Goal: Information Seeking & Learning: Learn about a topic

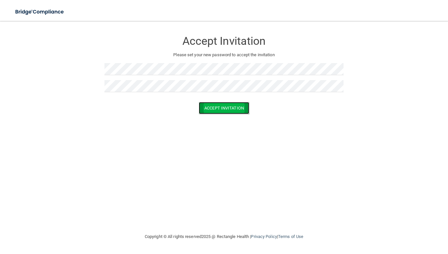
click at [221, 107] on button "Accept Invitation" at bounding box center [224, 108] width 50 height 12
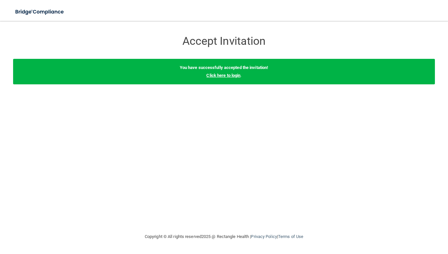
click at [224, 75] on link "Click here to login" at bounding box center [223, 75] width 34 height 5
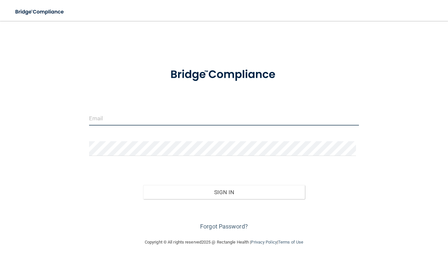
type input "[EMAIL_ADDRESS][DOMAIN_NAME]"
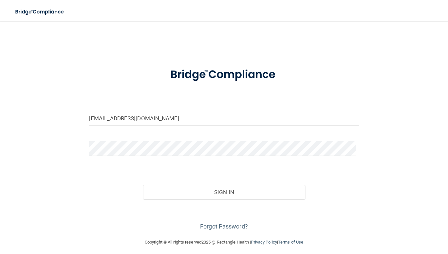
click at [228, 168] on form "[EMAIL_ADDRESS][DOMAIN_NAME] Invalid email/password. You don't have permission …" at bounding box center [224, 146] width 270 height 172
click at [211, 169] on form "[EMAIL_ADDRESS][DOMAIN_NAME] Invalid email/password. You don't have permission …" at bounding box center [224, 146] width 270 height 172
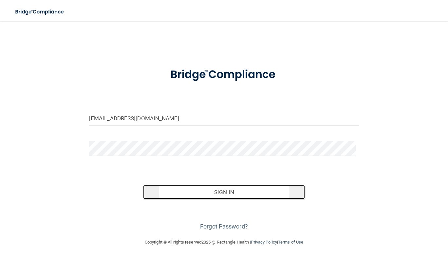
click at [218, 190] on button "Sign In" at bounding box center [224, 192] width 162 height 14
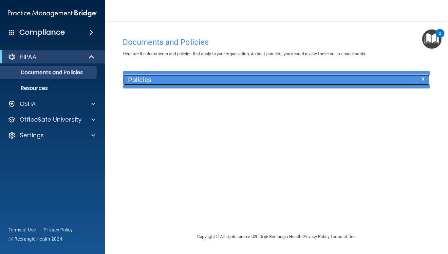
click at [303, 80] on h5 "Policies" at bounding box center [238, 79] width 220 height 7
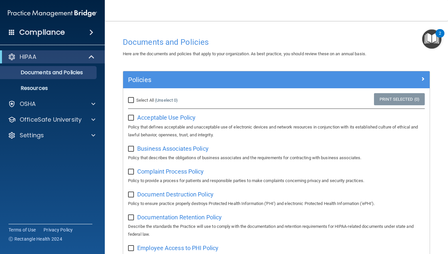
click at [131, 102] on input "Select All (Unselect 0) Unselect All" at bounding box center [132, 100] width 8 height 5
checkbox input "true"
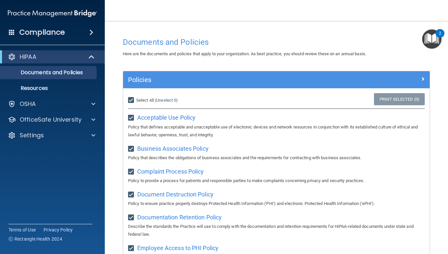
checkbox input "true"
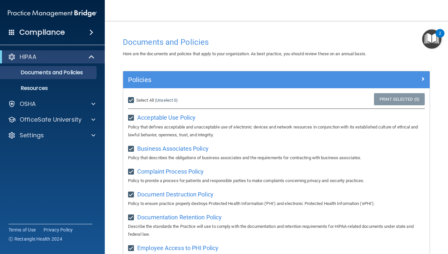
checkbox input "true"
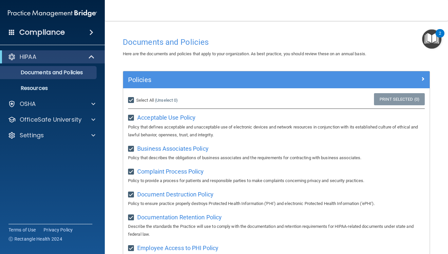
checkbox input "true"
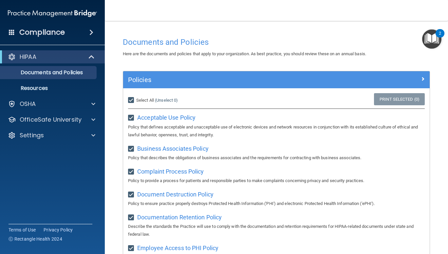
checkbox input "true"
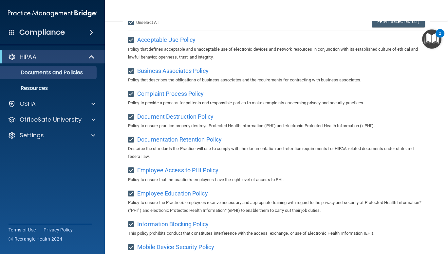
scroll to position [14, 0]
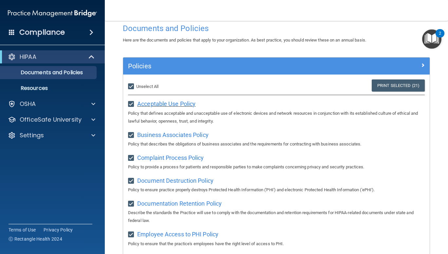
click at [179, 104] on span "Acceptable Use Policy" at bounding box center [166, 104] width 58 height 7
click at [387, 85] on link "Print Selected (21)" at bounding box center [398, 86] width 53 height 12
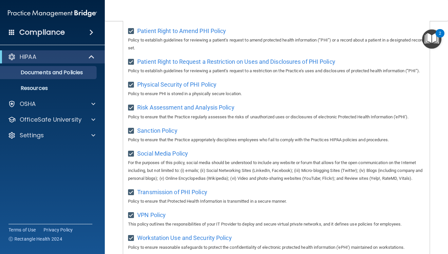
scroll to position [462, 0]
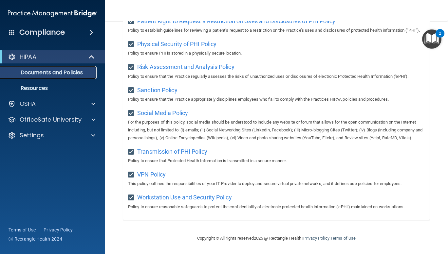
click at [72, 72] on p "Documents and Policies" at bounding box center [48, 72] width 89 height 7
click at [76, 59] on div "HIPAA" at bounding box center [43, 57] width 81 height 8
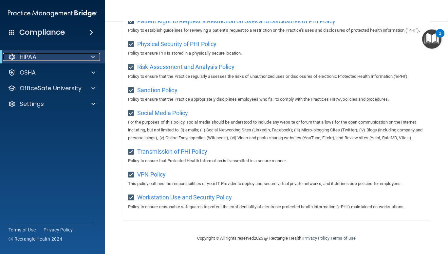
click at [75, 60] on div "HIPAA" at bounding box center [43, 57] width 81 height 8
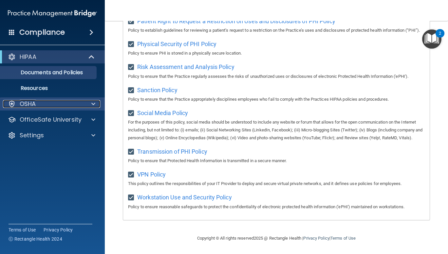
click at [73, 105] on div "OSHA" at bounding box center [43, 104] width 81 height 8
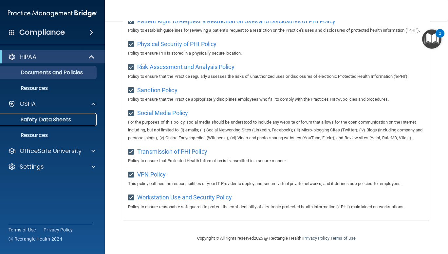
click at [64, 120] on p "Safety Data Sheets" at bounding box center [48, 120] width 89 height 7
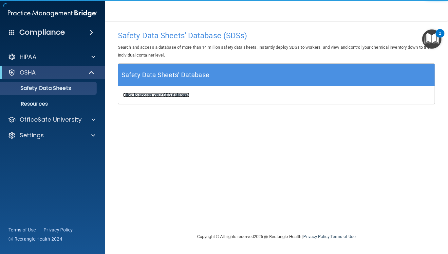
click at [168, 95] on b "Click to access your SDS database" at bounding box center [156, 95] width 66 height 5
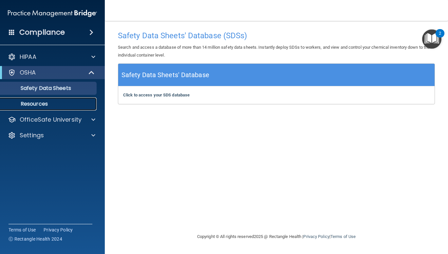
click at [49, 105] on p "Resources" at bounding box center [48, 104] width 89 height 7
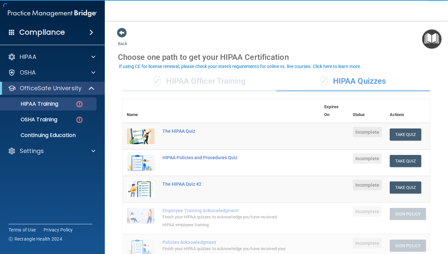
click at [217, 104] on th at bounding box center [240, 111] width 162 height 24
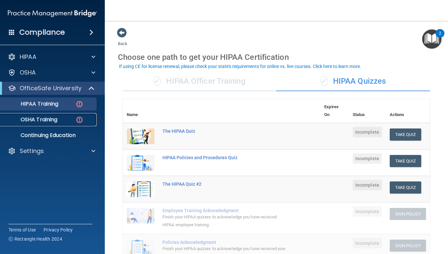
click at [60, 122] on div "OSHA Training" at bounding box center [48, 120] width 89 height 7
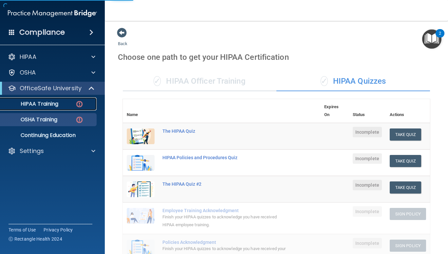
click at [60, 101] on div "HIPAA Training" at bounding box center [48, 104] width 89 height 7
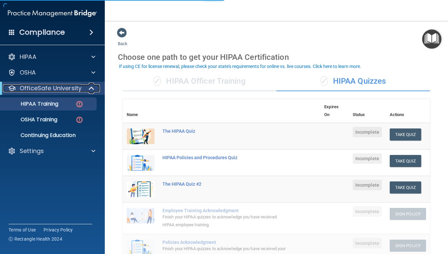
click at [63, 88] on p "OfficeSafe University" at bounding box center [51, 88] width 62 height 8
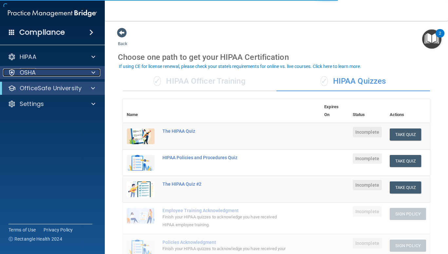
click at [63, 76] on div "OSHA" at bounding box center [43, 73] width 81 height 8
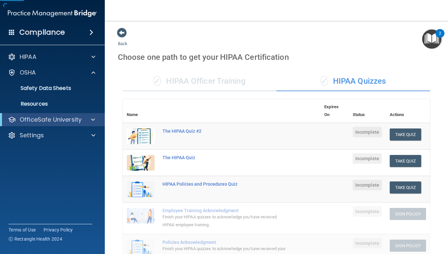
click at [71, 64] on div "HIPAA Documents and Policies Report an Incident Business Associates Emergency P…" at bounding box center [52, 98] width 105 height 100
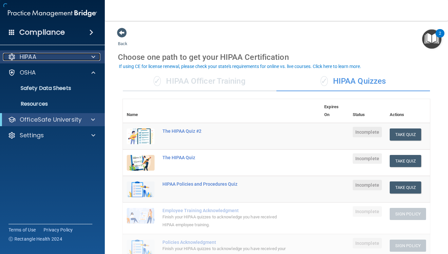
click at [84, 58] on div at bounding box center [92, 57] width 16 height 8
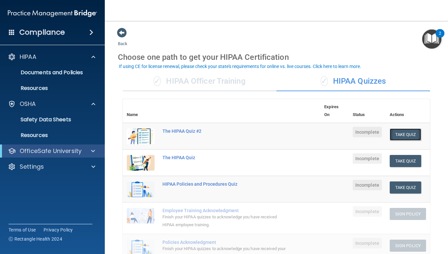
click at [404, 136] on button "Take Quiz" at bounding box center [405, 135] width 31 height 12
